Goal: Information Seeking & Learning: Learn about a topic

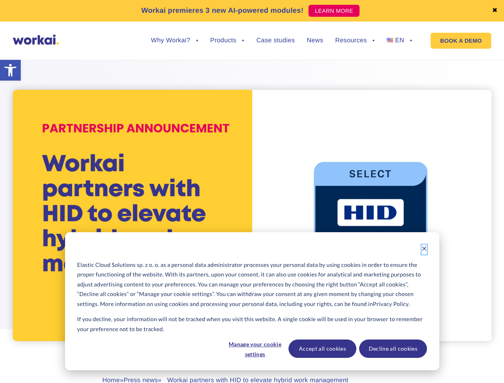
click at [424, 249] on icon "Dismiss cookie banner" at bounding box center [424, 249] width 6 height 6
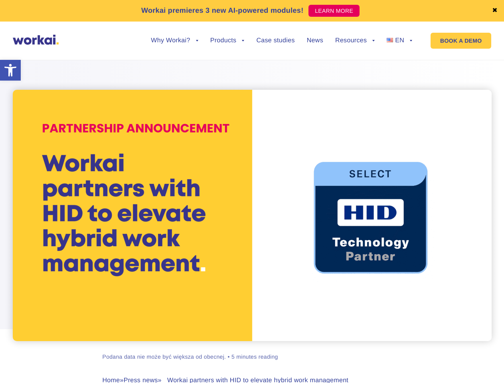
click at [254, 349] on div "[PERSON_NAME] Podana data nie może być większa od obecnej. • 5 minutes reading …" at bounding box center [252, 240] width 443 height 380
click at [322, 349] on div "[PERSON_NAME] Podana data nie może być większa od obecnej. • 5 minutes reading …" at bounding box center [252, 240] width 443 height 380
click at [392, 349] on div "[PERSON_NAME] Podana data nie może być większa od obecnej. • 5 minutes reading …" at bounding box center [252, 240] width 443 height 380
click at [495, 11] on link "✖" at bounding box center [495, 11] width 6 height 6
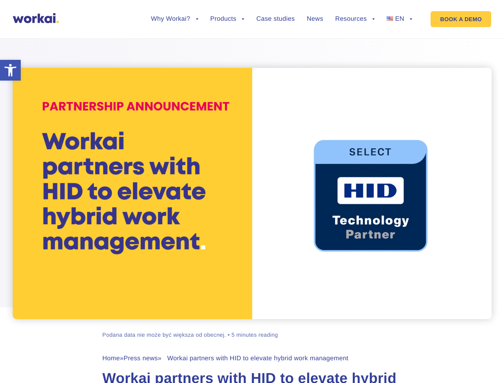
click at [174, 47] on div at bounding box center [252, 173] width 504 height 291
click at [174, 41] on div at bounding box center [252, 173] width 504 height 291
click at [227, 47] on div at bounding box center [252, 173] width 504 height 291
click at [355, 47] on div at bounding box center [252, 173] width 504 height 291
click at [355, 41] on div at bounding box center [252, 173] width 504 height 291
